Goal: Find specific page/section: Find specific page/section

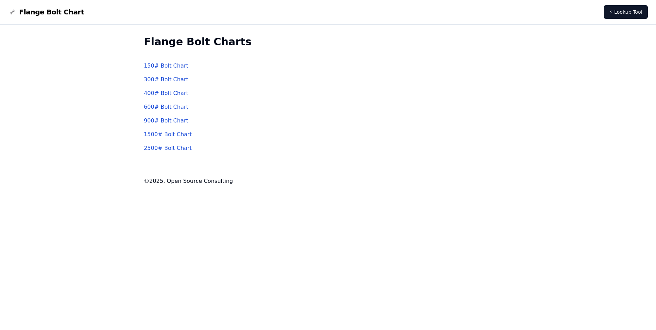
click at [174, 80] on link "300 # Bolt Chart" at bounding box center [166, 79] width 45 height 7
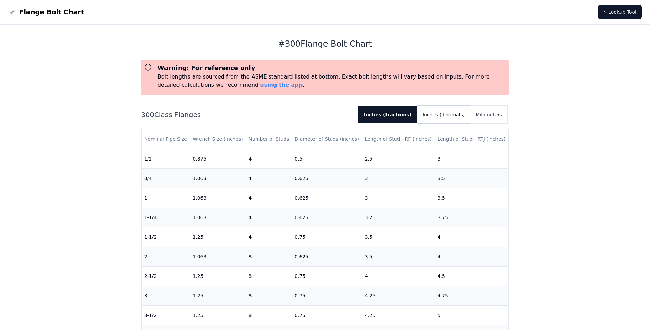
click at [457, 114] on button "Inches (decimals)" at bounding box center [443, 115] width 53 height 18
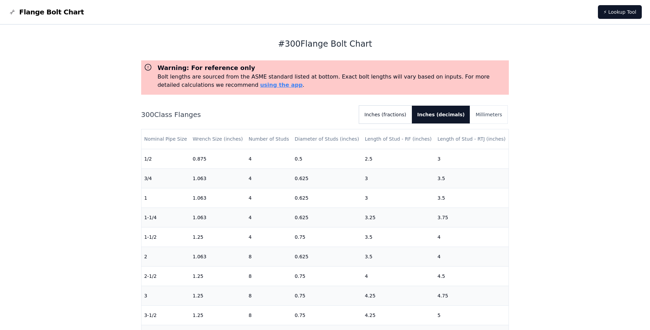
click at [403, 116] on button "Inches (fractions)" at bounding box center [385, 115] width 53 height 18
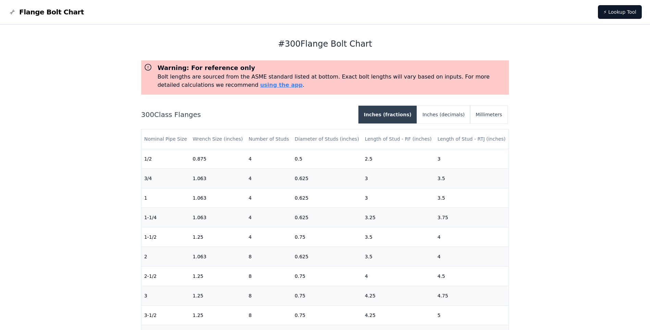
click at [403, 116] on button "Inches (fractions)" at bounding box center [388, 115] width 59 height 18
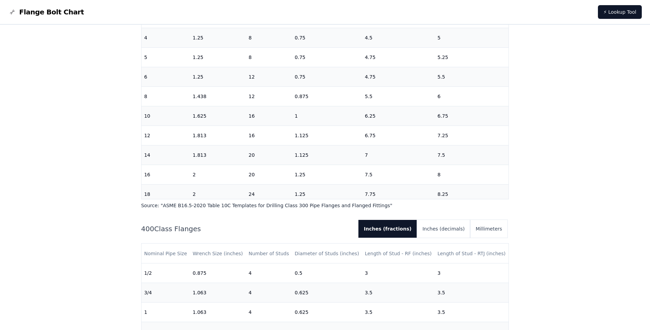
scroll to position [137, 0]
